Goal: Information Seeking & Learning: Learn about a topic

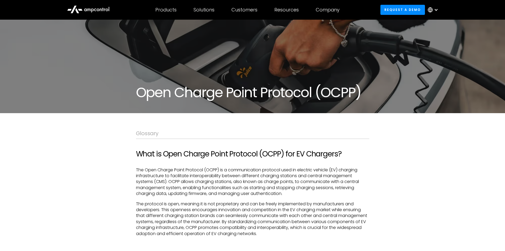
scroll to position [80, 0]
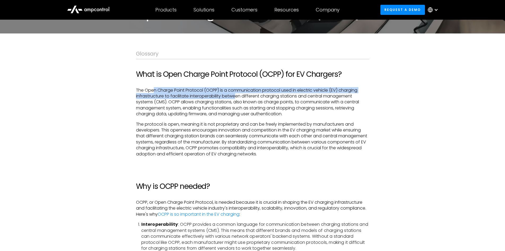
click at [235, 98] on p "The Open Charge Point Protocol (OCPP) is a communication protocol used in elect…" at bounding box center [252, 102] width 233 height 30
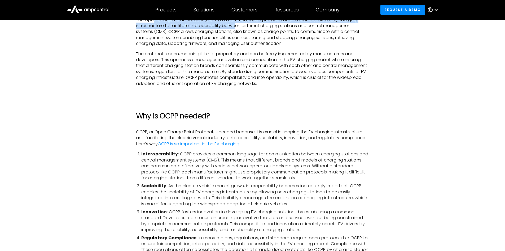
scroll to position [159, 0]
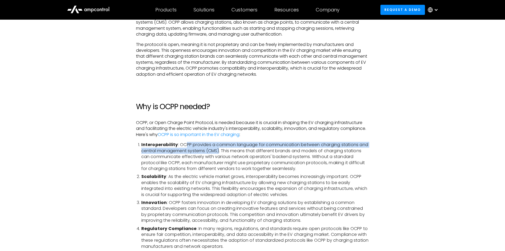
drag, startPoint x: 186, startPoint y: 143, endPoint x: 220, endPoint y: 152, distance: 35.8
click at [220, 152] on li "Interoperability : OCPP provides a common language for communication between ch…" at bounding box center [255, 157] width 228 height 30
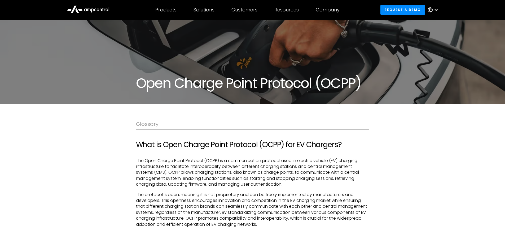
scroll to position [0, 0]
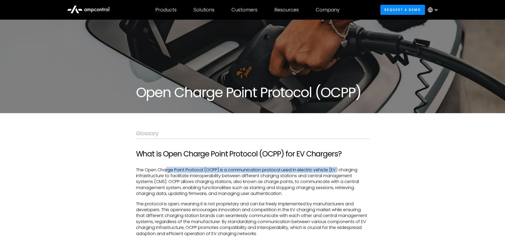
drag, startPoint x: 165, startPoint y: 169, endPoint x: 337, endPoint y: 171, distance: 171.6
click at [337, 171] on p "The Open Charge Point Protocol (OCPP) is a communication protocol used in elect…" at bounding box center [252, 182] width 233 height 30
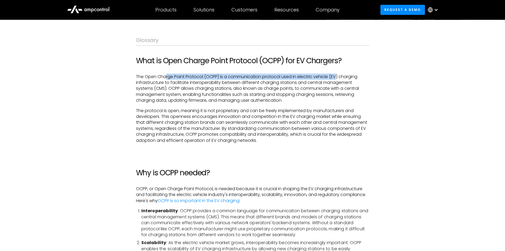
scroll to position [106, 0]
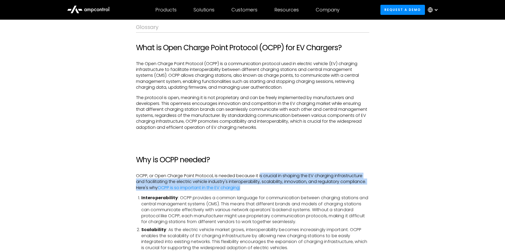
drag, startPoint x: 261, startPoint y: 174, endPoint x: 345, endPoint y: 189, distance: 85.1
click at [345, 189] on p "OCPP, or Open Charge Point Protocol, is needed because it is crucial in shaping…" at bounding box center [252, 182] width 233 height 18
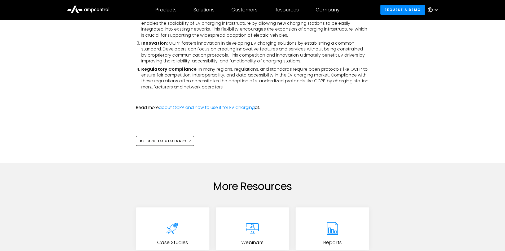
scroll to position [451, 0]
